Goal: Information Seeking & Learning: Learn about a topic

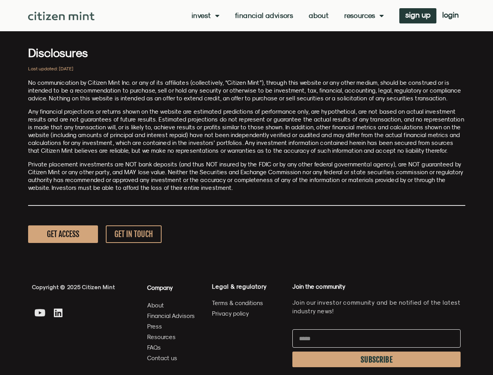
click at [246, 187] on p "Private placement investments are NOT bank deposits (and thus NOT insured by th…" at bounding box center [246, 175] width 437 height 31
click at [204, 16] on link "Invest" at bounding box center [206, 16] width 28 height 8
click at [363, 16] on link "Resources" at bounding box center [363, 16] width 39 height 8
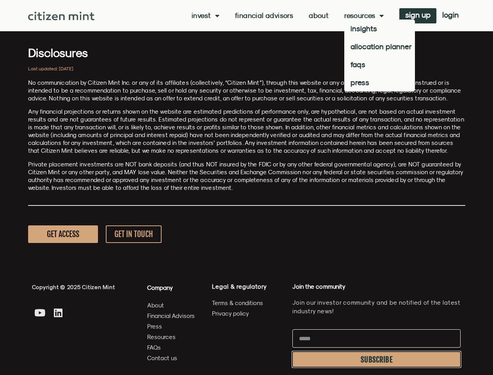
click at [376, 359] on span "SUBSCRIBE" at bounding box center [377, 359] width 32 height 6
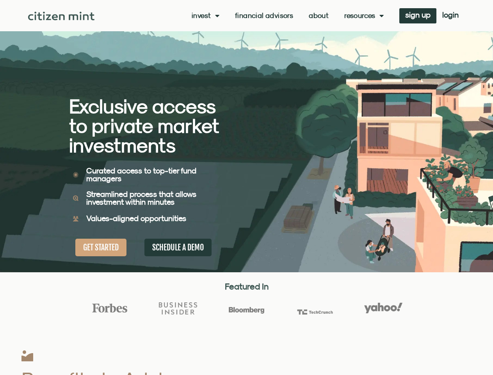
click at [246, 187] on div "Exclusive access to private market investments Exclusive access to private mark…" at bounding box center [158, 136] width 178 height 272
click at [204, 16] on link "Invest" at bounding box center [206, 16] width 28 height 8
click at [363, 16] on link "Resources" at bounding box center [363, 16] width 39 height 8
